Goal: Communication & Community: Participate in discussion

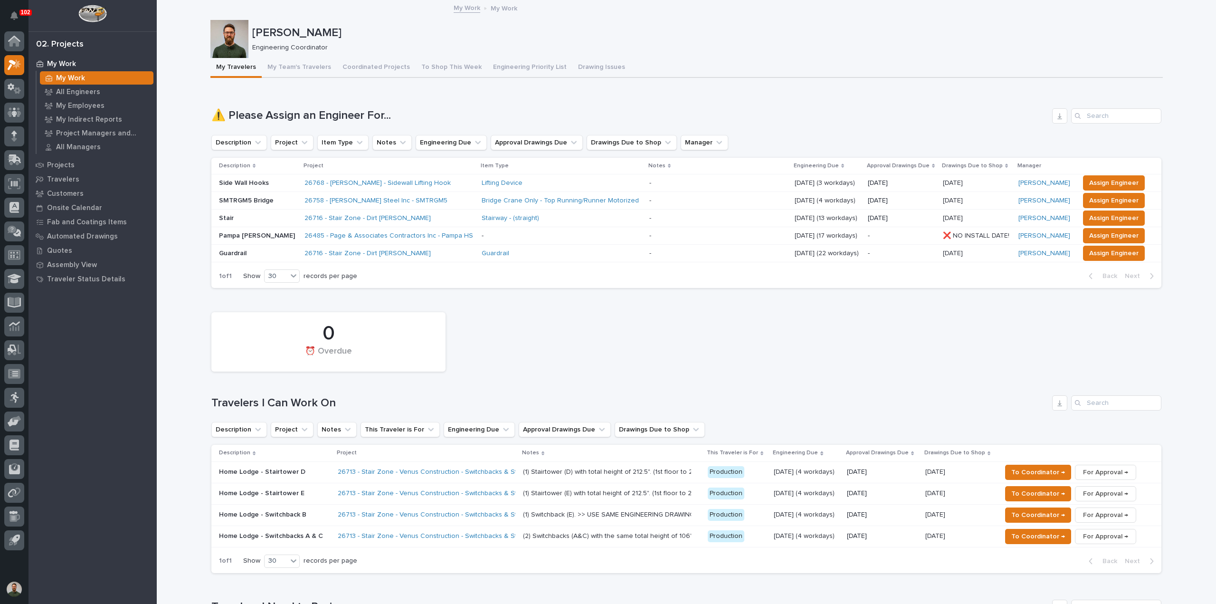
click at [311, 116] on h1 "⚠️ Please Assign an Engineer For..." at bounding box center [629, 116] width 837 height 14
click at [310, 116] on h1 "⚠️ Please Assign an Engineer For..." at bounding box center [629, 116] width 837 height 14
click at [300, 106] on div "Loading... Saving… ⚠️ Please Assign an Engineer For... Description Project Item…" at bounding box center [686, 192] width 950 height 207
click at [299, 112] on h1 "⚠️ Please Assign an Engineer For..." at bounding box center [629, 116] width 837 height 14
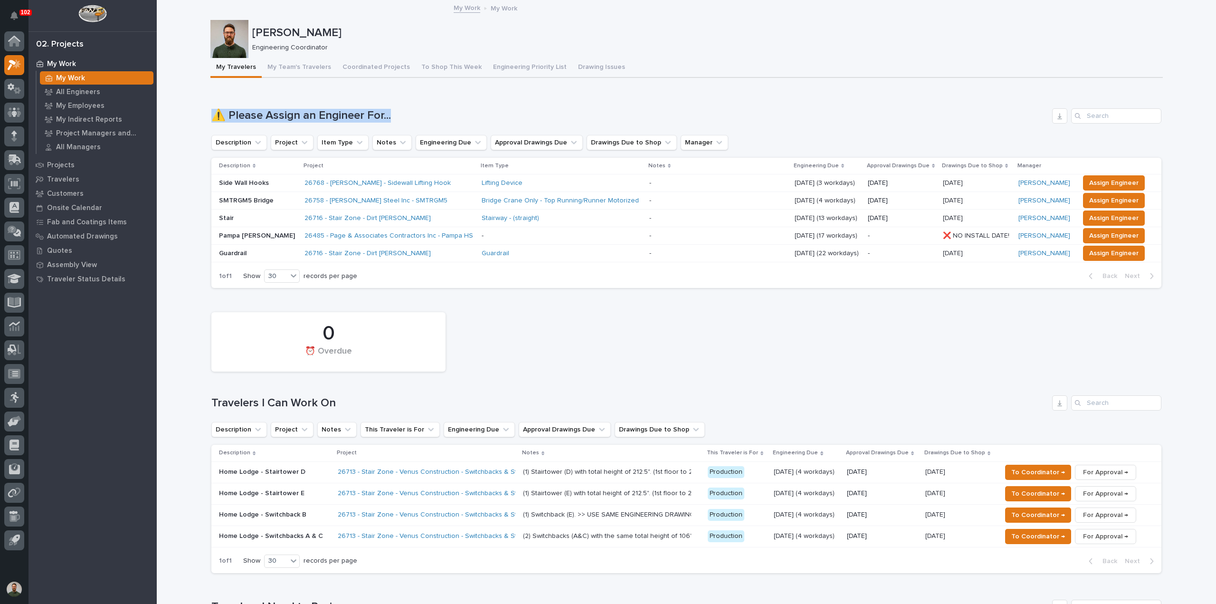
click at [299, 112] on h1 "⚠️ Please Assign an Engineer For..." at bounding box center [629, 116] width 837 height 14
click at [300, 105] on div "Loading... Saving… ⚠️ Please Assign an Engineer For... Description Project Item…" at bounding box center [686, 192] width 950 height 207
click at [1108, 210] on button "Assign Engineer" at bounding box center [1114, 217] width 62 height 15
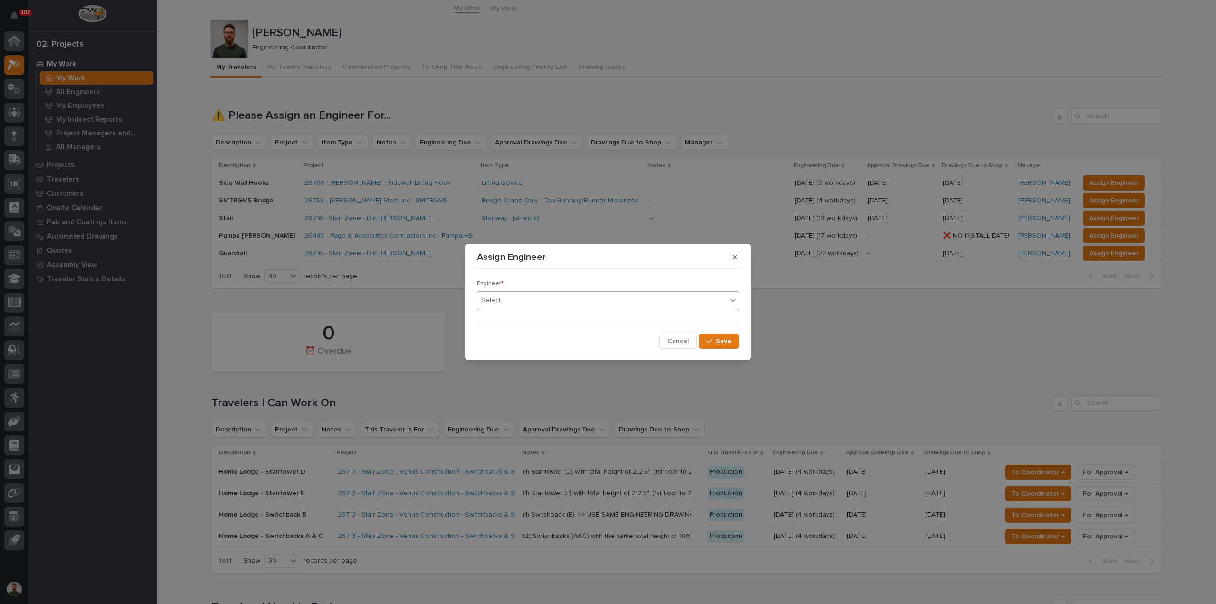
click at [600, 305] on div "Select..." at bounding box center [602, 301] width 249 height 16
type input "****"
click at [713, 338] on button "Save" at bounding box center [719, 341] width 40 height 15
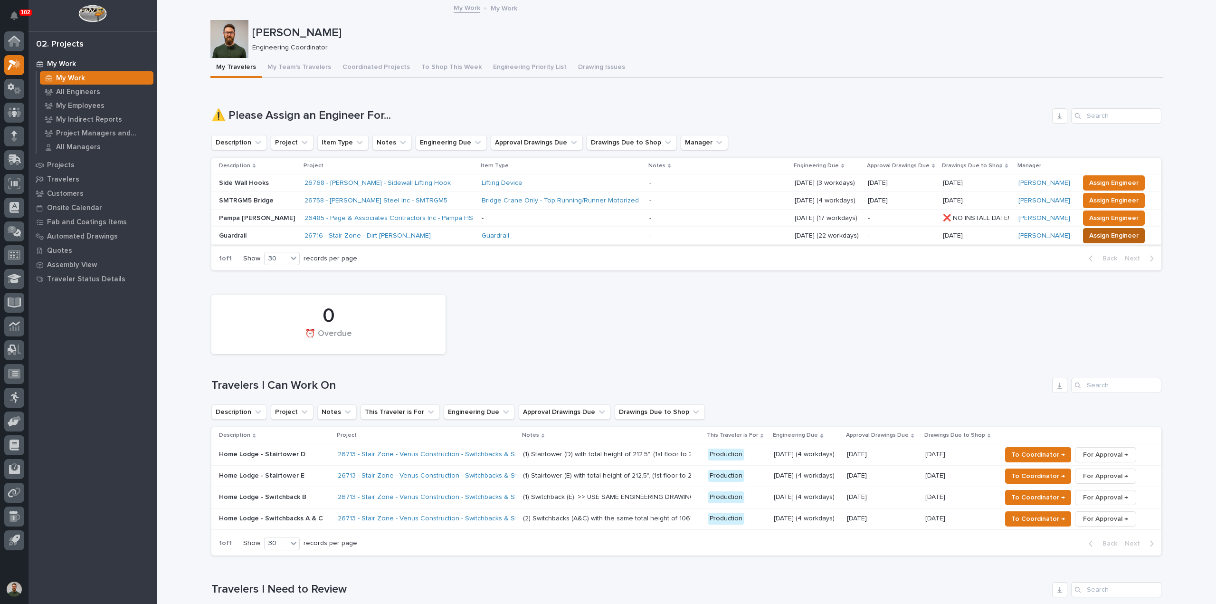
click at [1111, 235] on span "Assign Engineer" at bounding box center [1113, 235] width 49 height 11
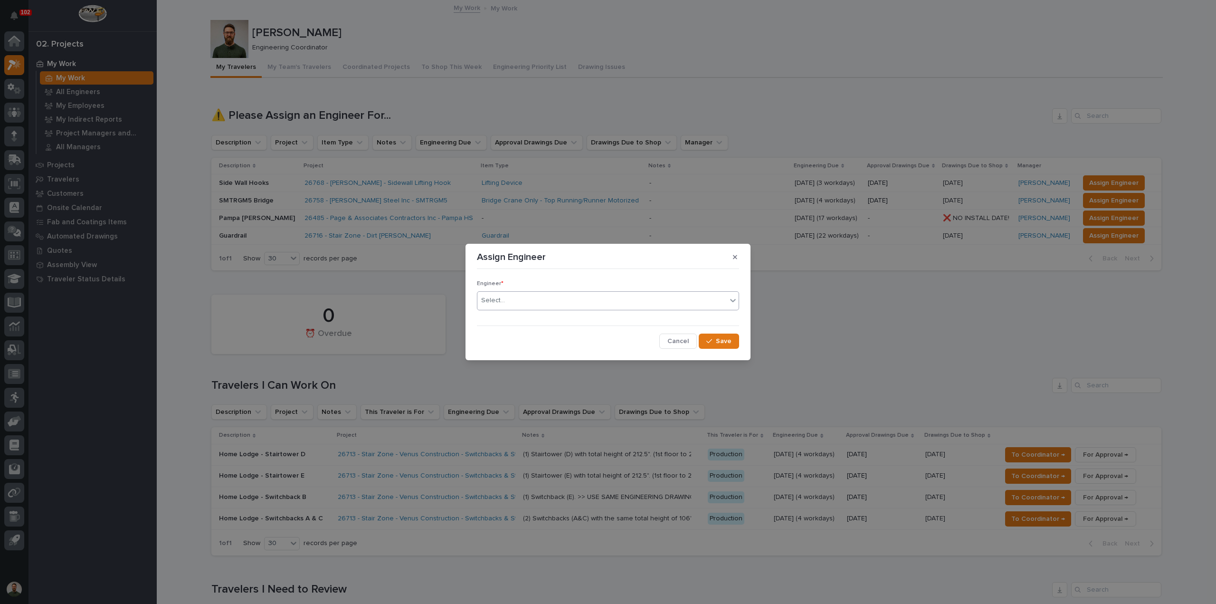
click at [574, 303] on div "Select..." at bounding box center [602, 301] width 249 height 16
type input "****"
click at [620, 323] on div "[PERSON_NAME]" at bounding box center [608, 319] width 261 height 17
click at [708, 342] on icon "button" at bounding box center [710, 341] width 6 height 4
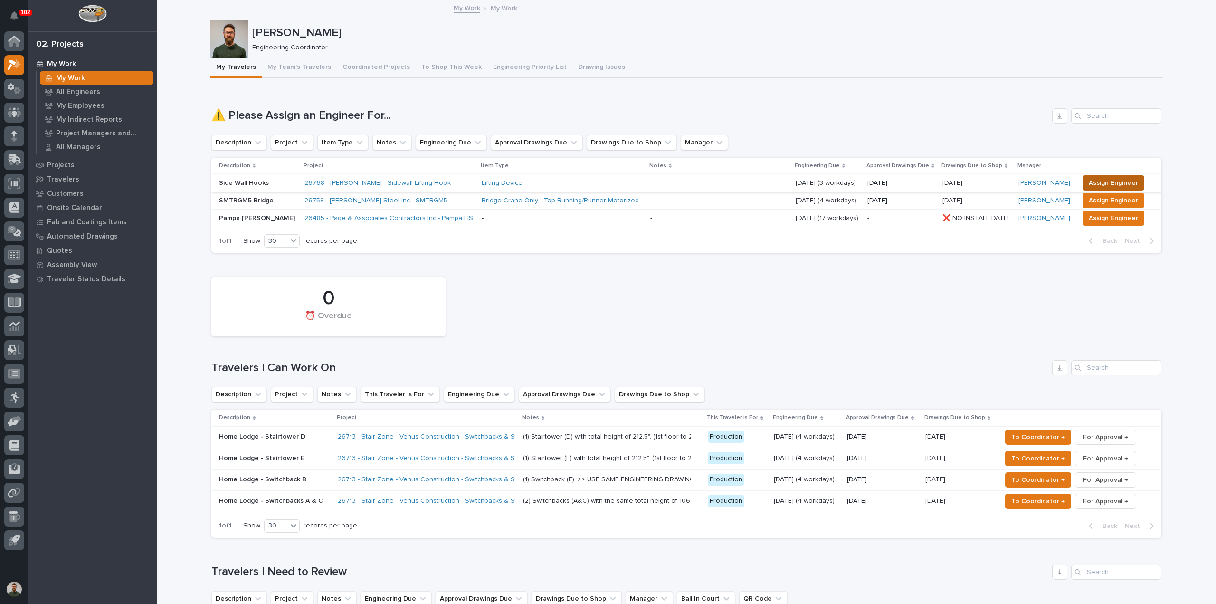
click at [1125, 182] on span "Assign Engineer" at bounding box center [1113, 182] width 49 height 11
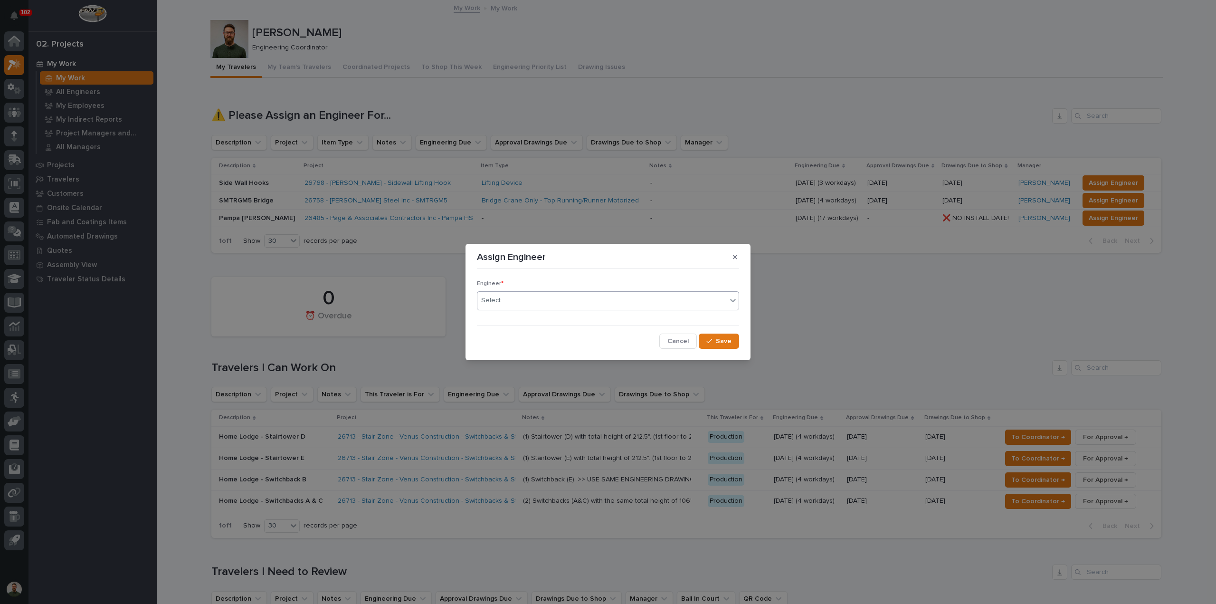
click at [530, 305] on div "Select..." at bounding box center [602, 301] width 249 height 16
type input "****"
click at [729, 341] on span "Save" at bounding box center [724, 341] width 16 height 9
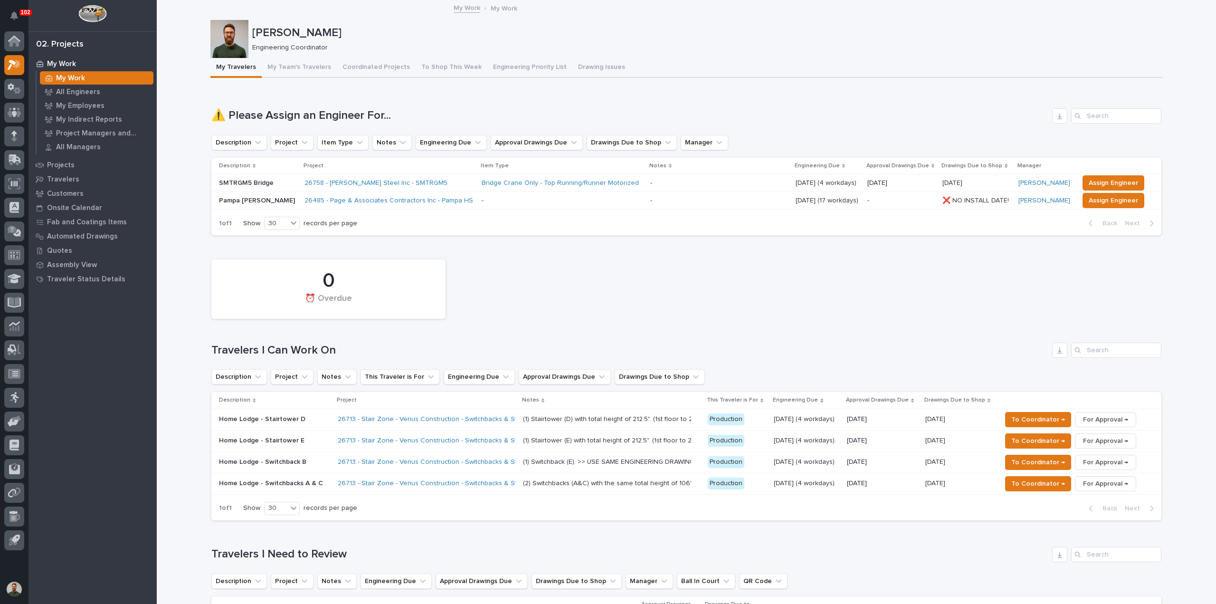
click at [296, 349] on h1 "Travelers I Can Work On" at bounding box center [629, 351] width 837 height 14
click at [354, 344] on h1 "Travelers I Can Work On" at bounding box center [629, 351] width 837 height 14
click at [72, 92] on p "All Engineers" at bounding box center [78, 92] width 44 height 9
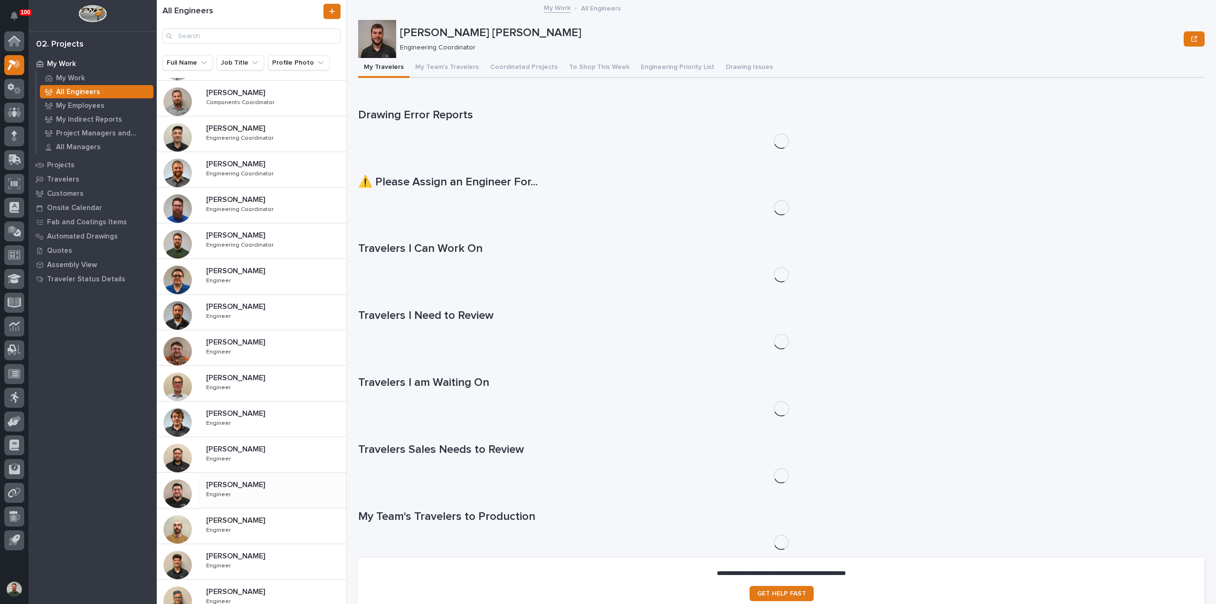
scroll to position [215, 0]
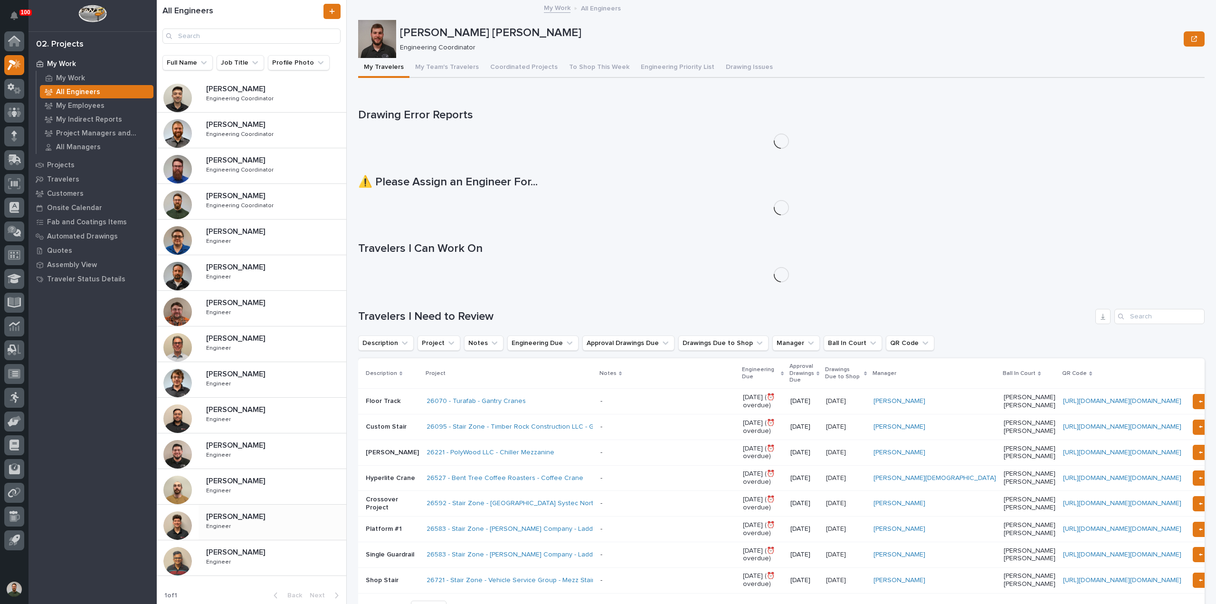
click at [254, 512] on p at bounding box center [274, 516] width 136 height 9
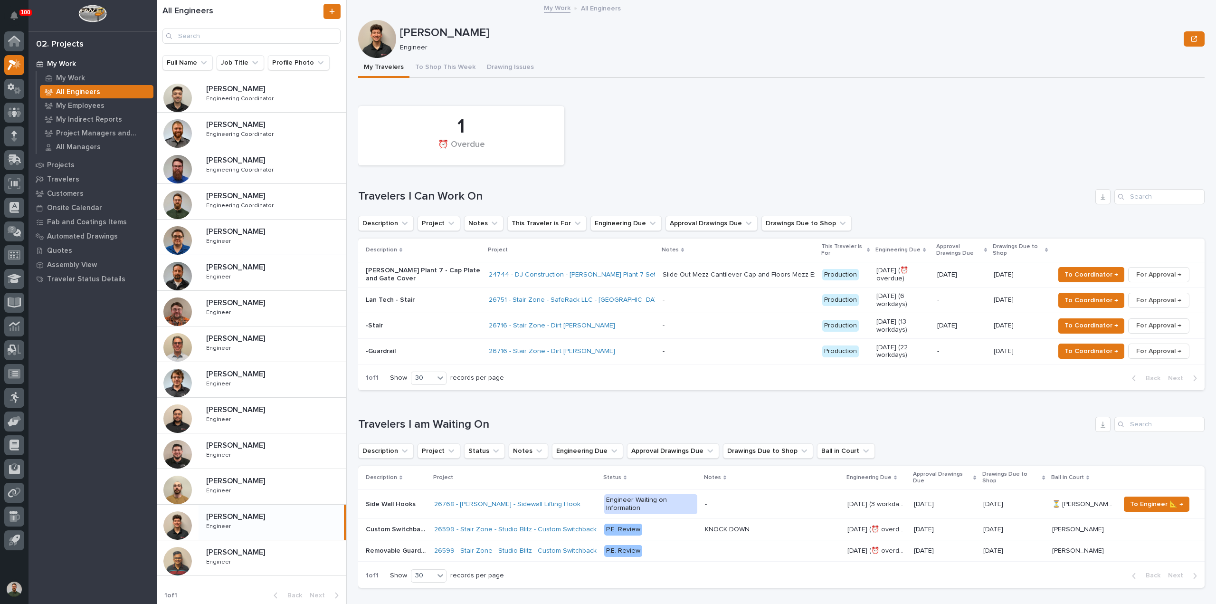
click at [392, 324] on p "-Stair" at bounding box center [423, 326] width 115 height 8
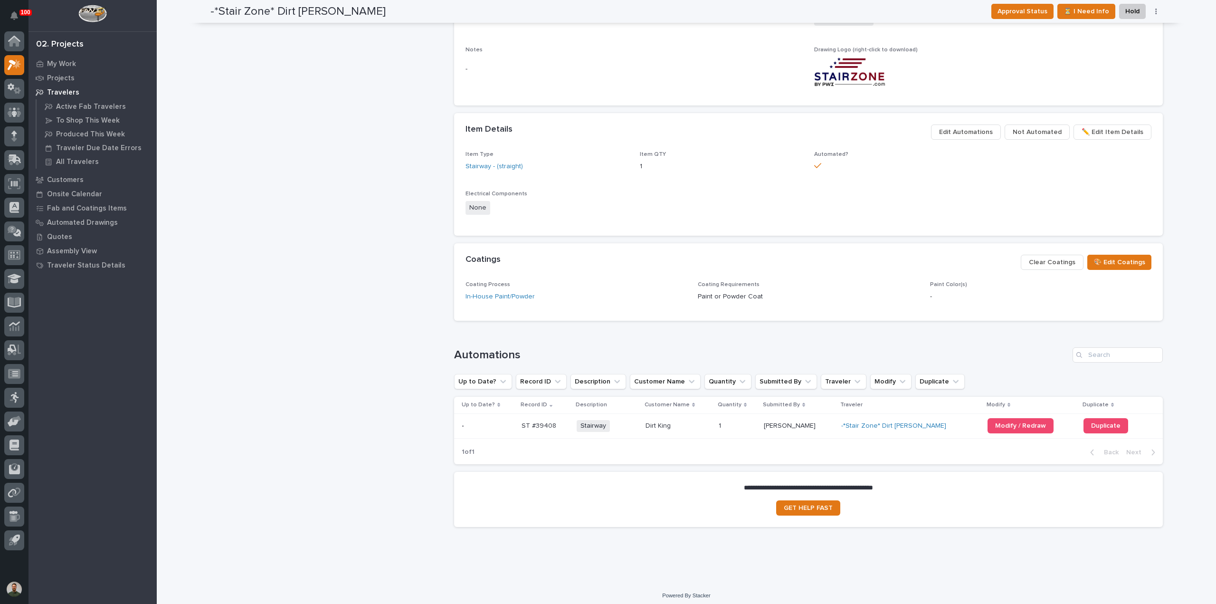
scroll to position [499, 0]
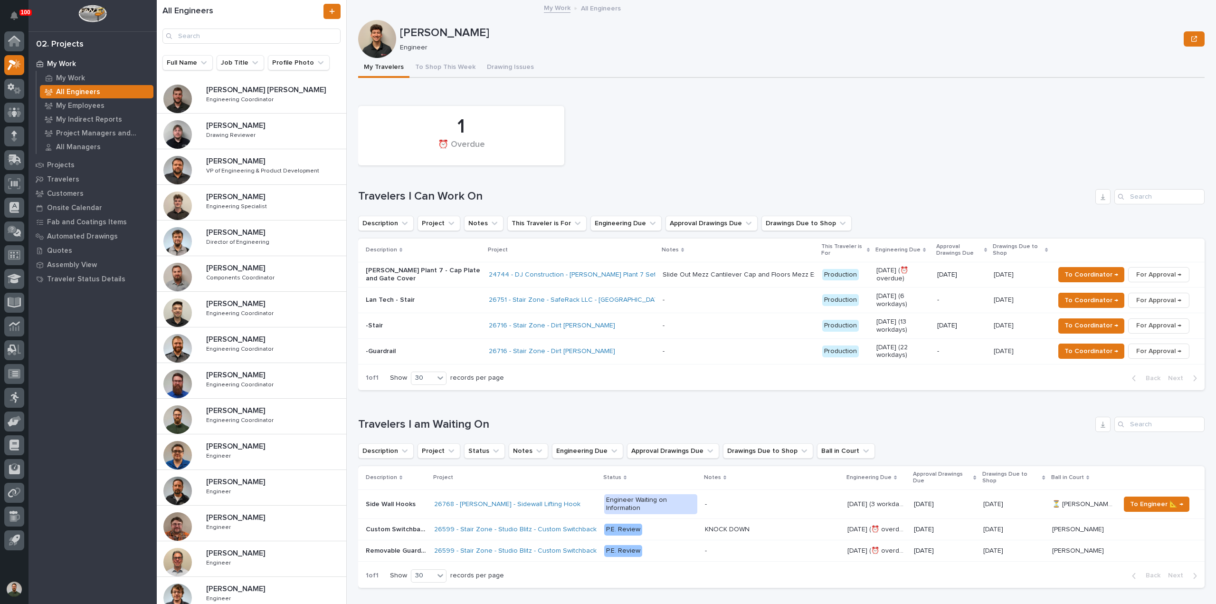
click at [393, 347] on p "-Guardrail" at bounding box center [423, 351] width 115 height 8
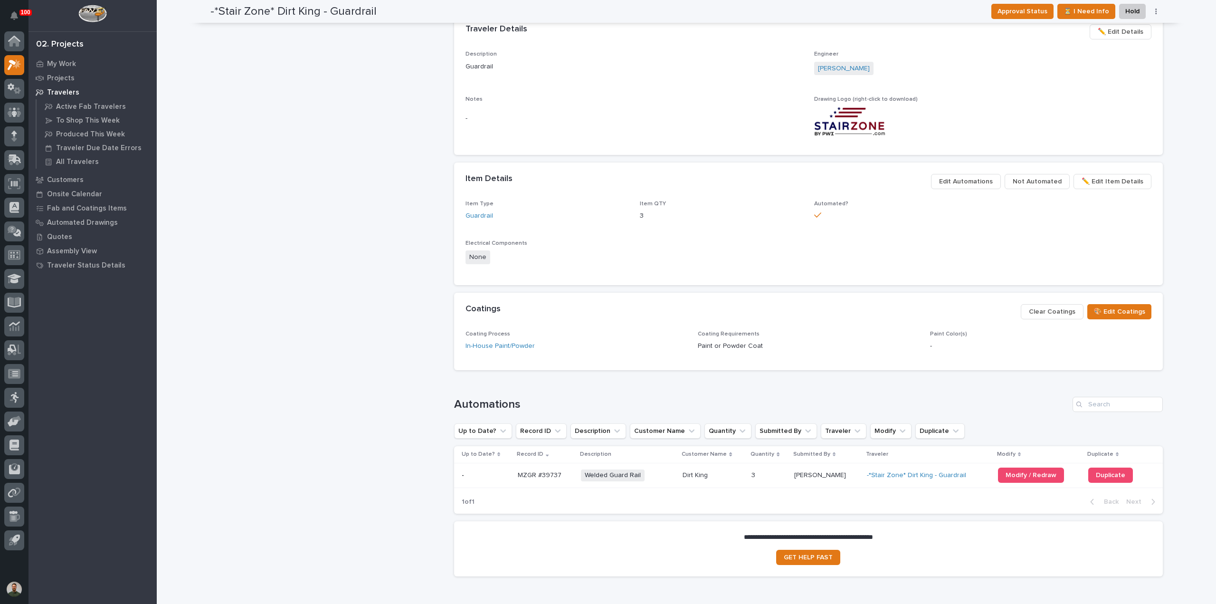
scroll to position [454, 0]
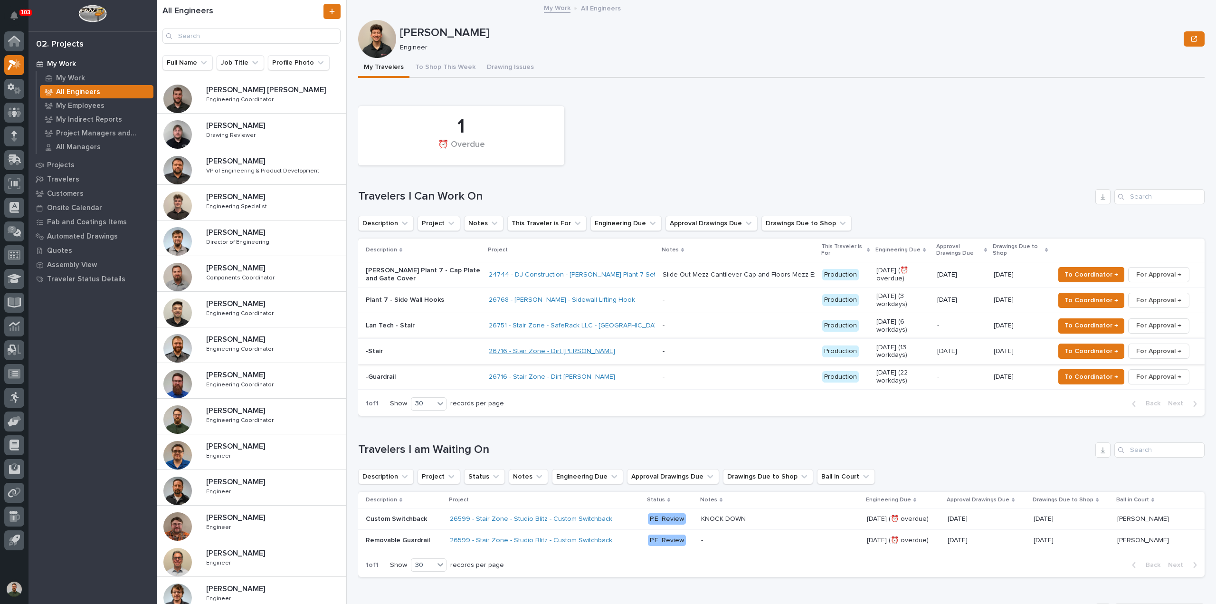
click at [507, 347] on link "26716 - Stair Zone - Dirt [PERSON_NAME]" at bounding box center [552, 351] width 126 height 8
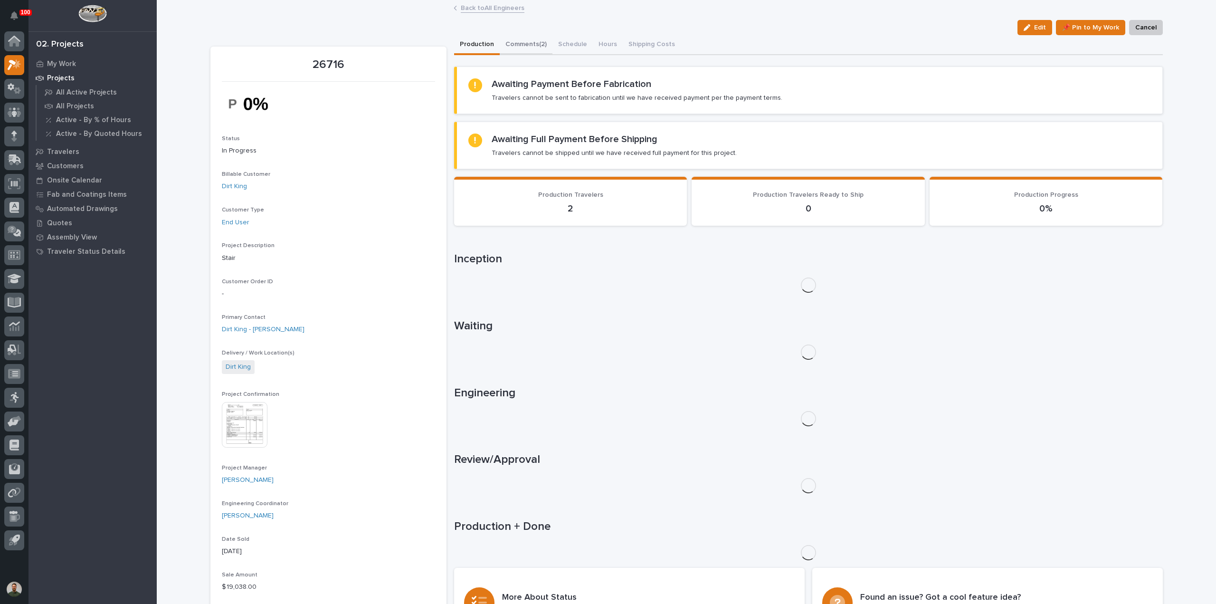
click at [528, 44] on button "Comments (2)" at bounding box center [526, 45] width 53 height 20
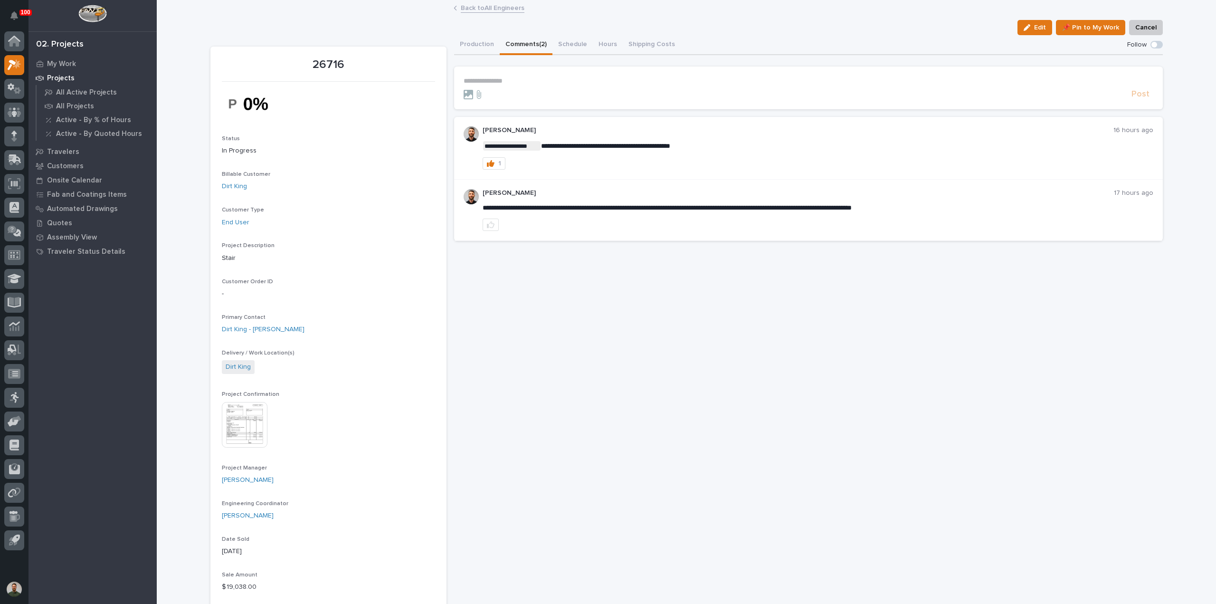
click at [541, 81] on p "**********" at bounding box center [809, 81] width 690 height 8
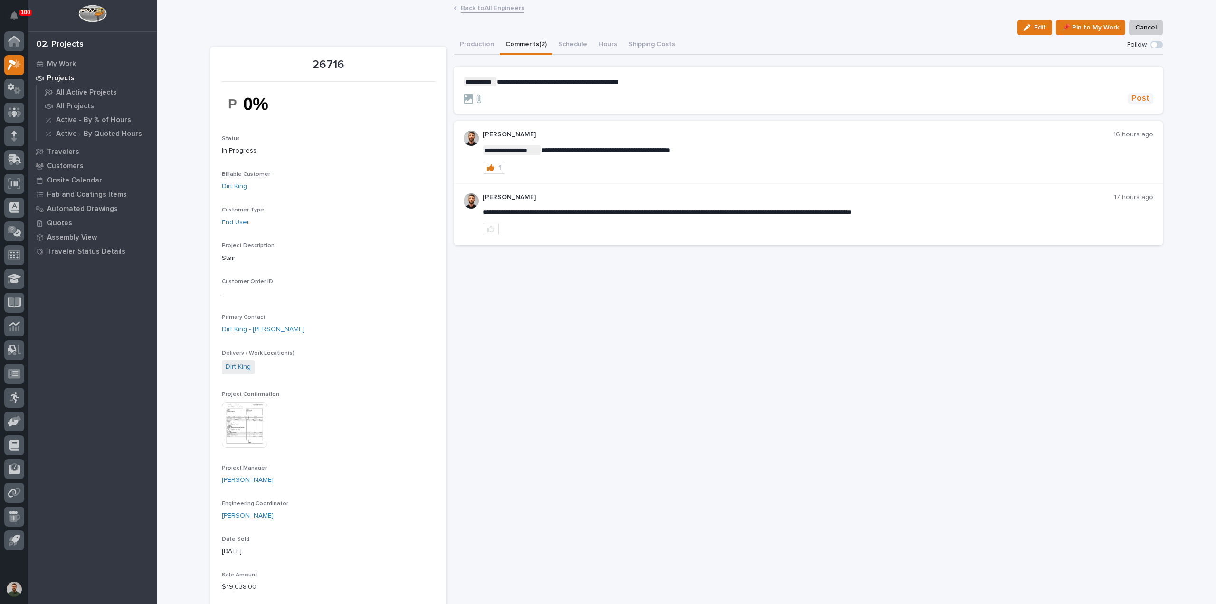
click at [1139, 101] on span "Post" at bounding box center [1141, 98] width 18 height 11
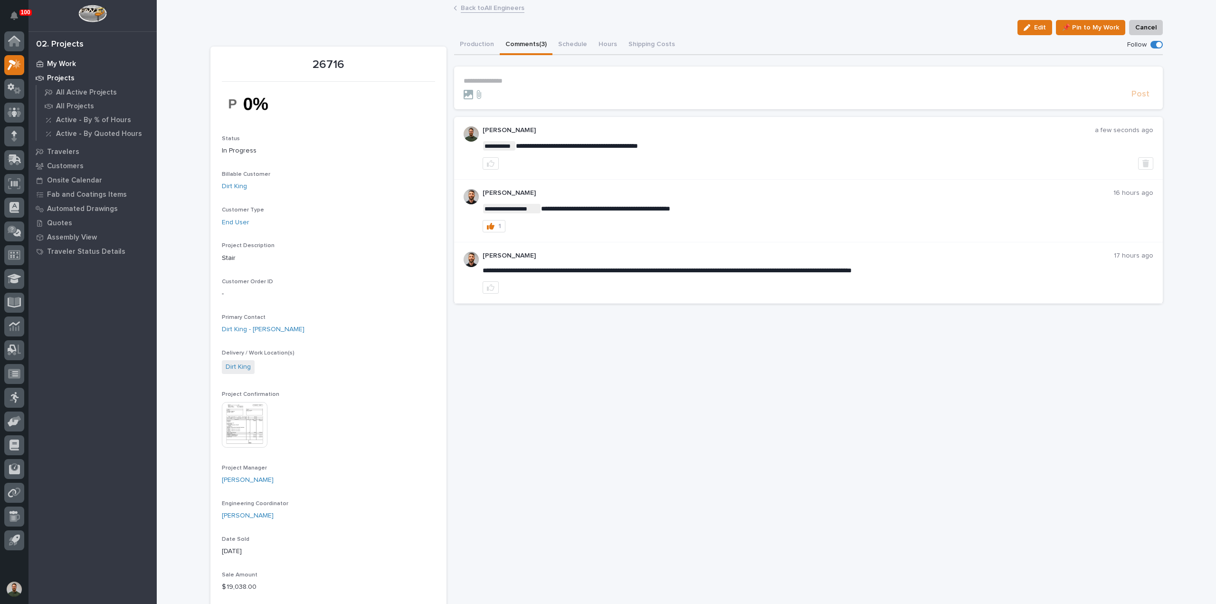
click at [52, 63] on p "My Work" at bounding box center [61, 64] width 29 height 9
